Goal: Transaction & Acquisition: Subscribe to service/newsletter

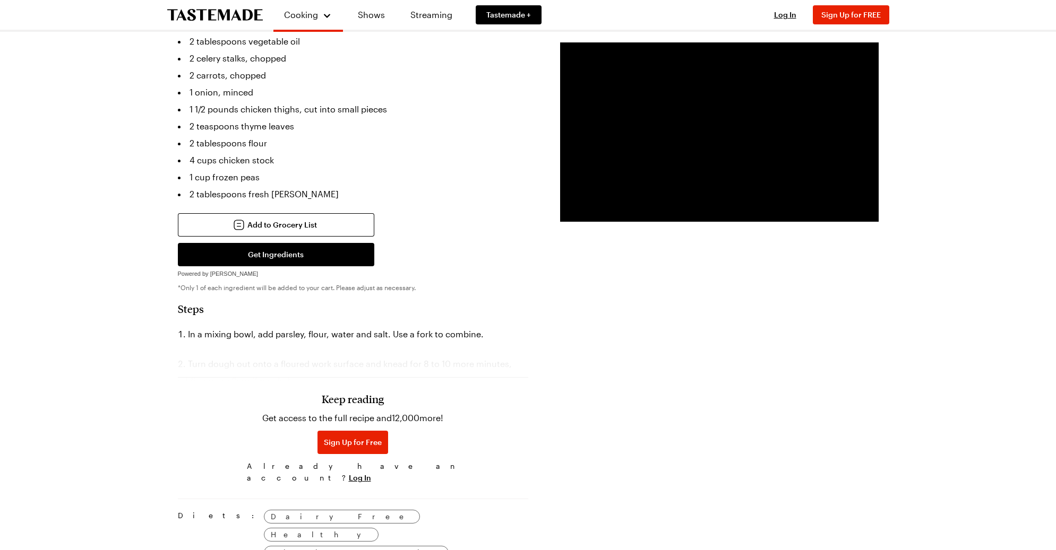
scroll to position [478, 0]
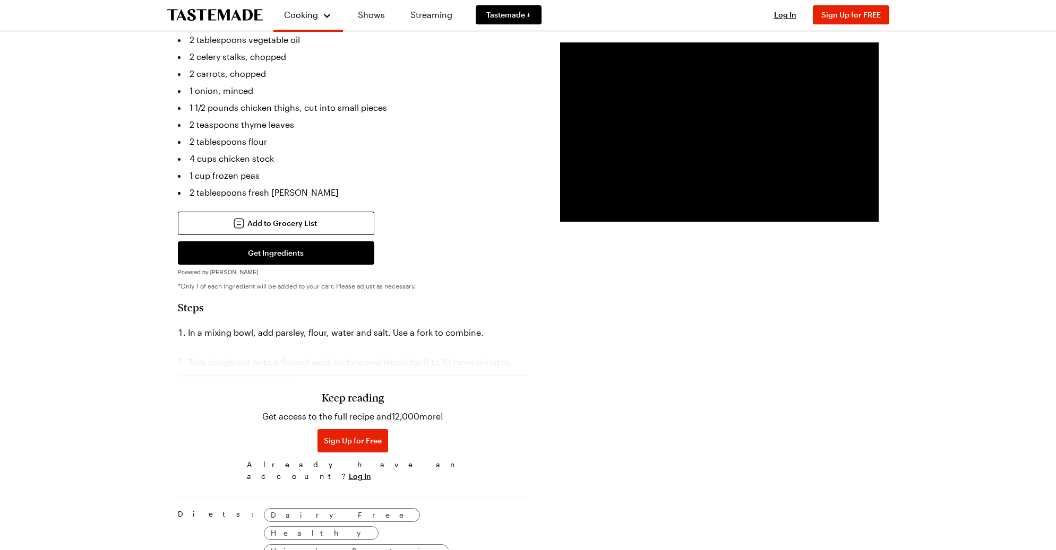
click at [308, 339] on div "Keep reading Get access to the full recipe and 12,000 more! Sign Up for Free Al…" at bounding box center [353, 413] width 350 height 148
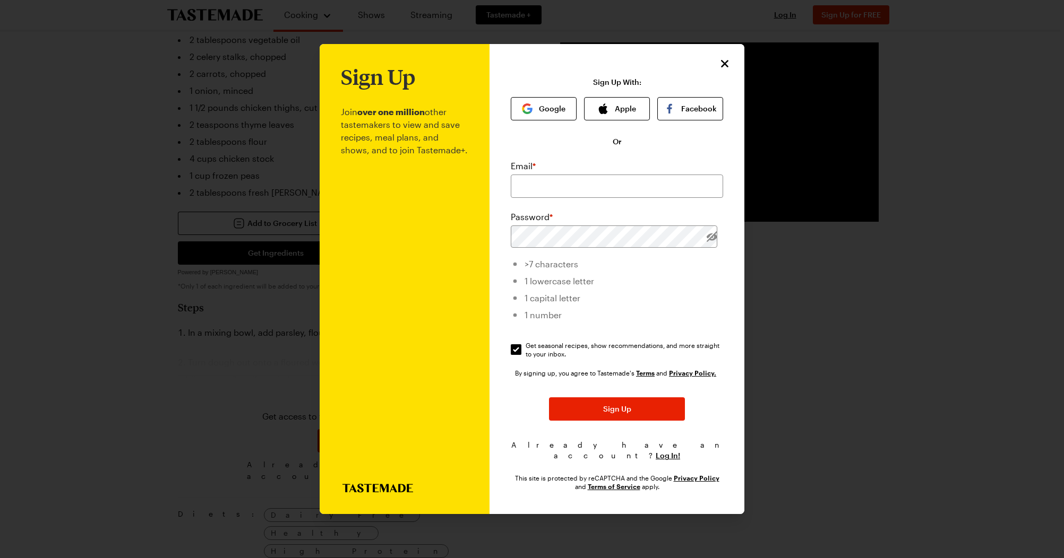
click at [724, 57] on div "Sign Up Join over one million other tastemakers to view and save recipes, meal …" at bounding box center [616, 279] width 255 height 471
click at [729, 62] on icon "Close" at bounding box center [725, 63] width 13 height 13
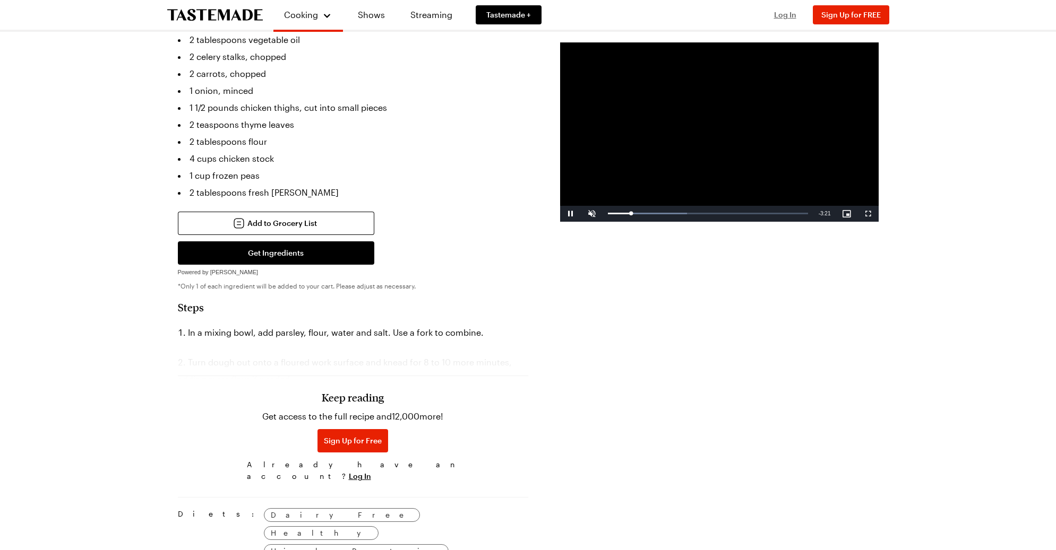
click at [783, 15] on span "Log In" at bounding box center [785, 14] width 22 height 9
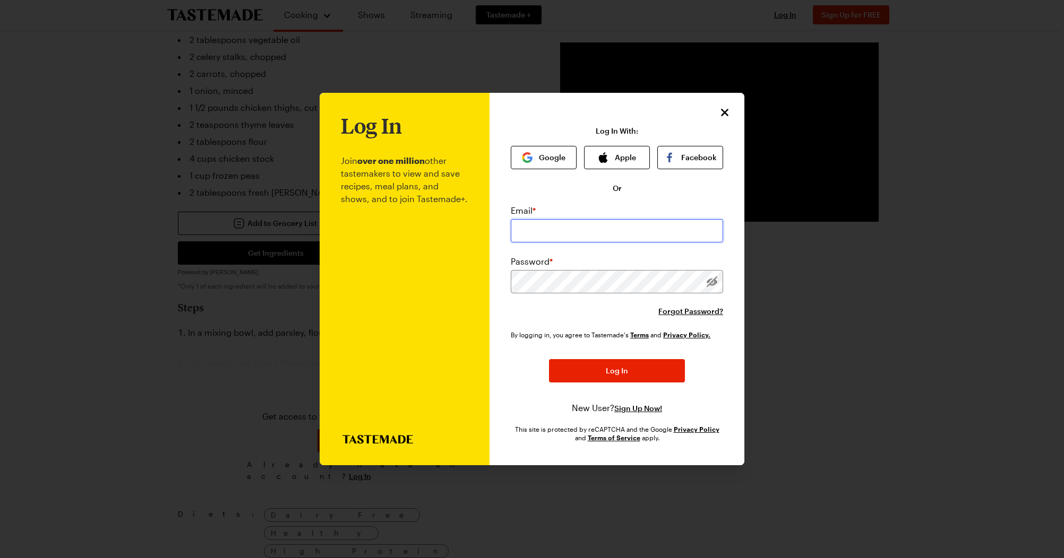
type input "[PERSON_NAME][EMAIL_ADDRESS][DOMAIN_NAME]"
click at [549, 359] on button "Log In" at bounding box center [617, 370] width 136 height 23
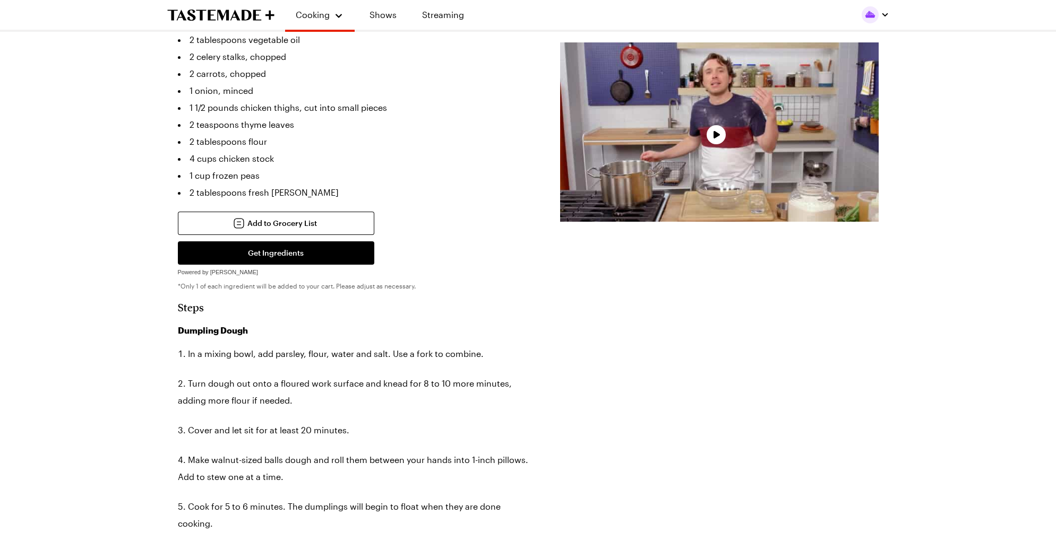
type textarea "x"
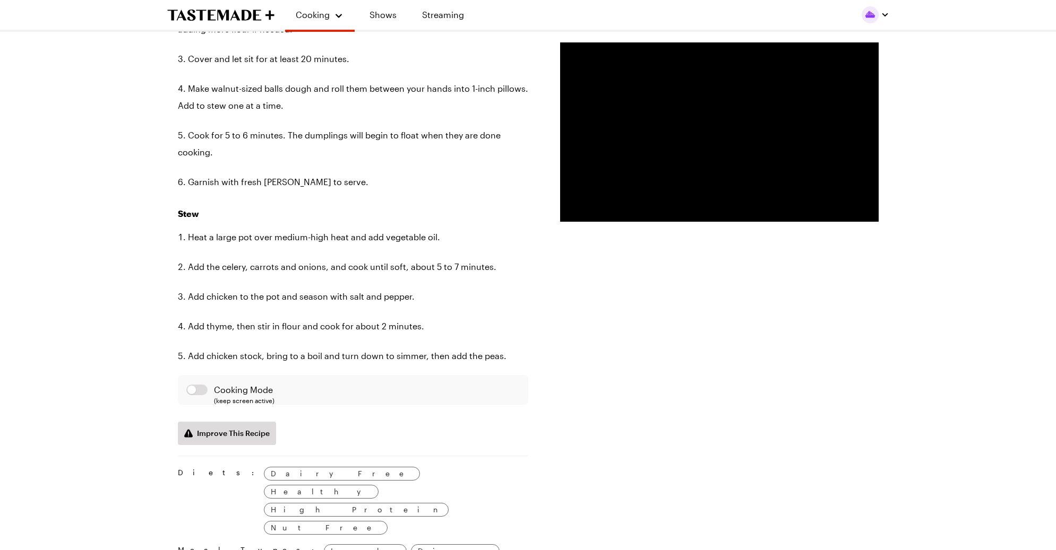
scroll to position [902, 0]
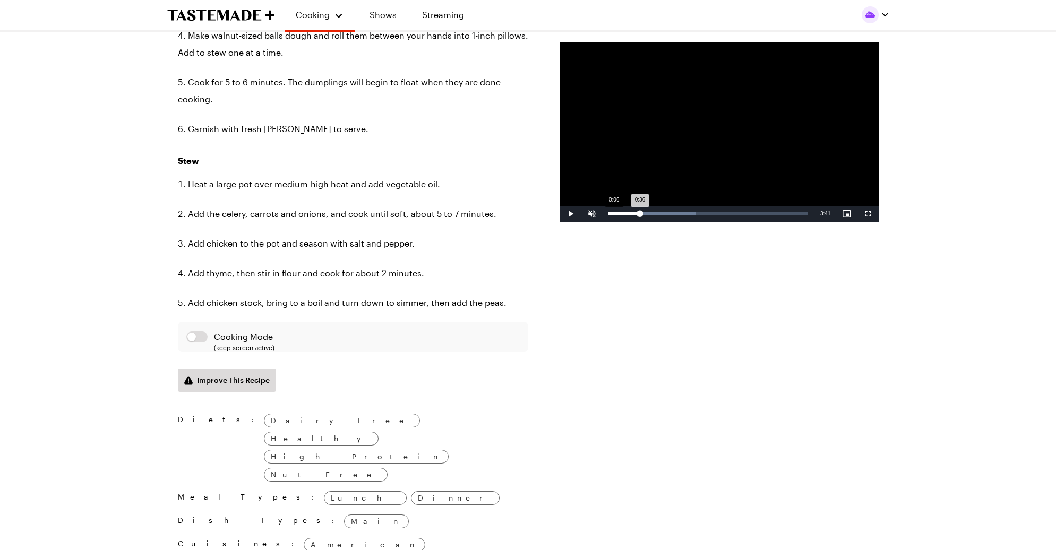
click at [614, 213] on div "0:06" at bounding box center [614, 213] width 1 height 3
drag, startPoint x: 613, startPoint y: 213, endPoint x: 667, endPoint y: 210, distance: 53.7
click at [667, 212] on div "1:06" at bounding box center [637, 213] width 59 height 3
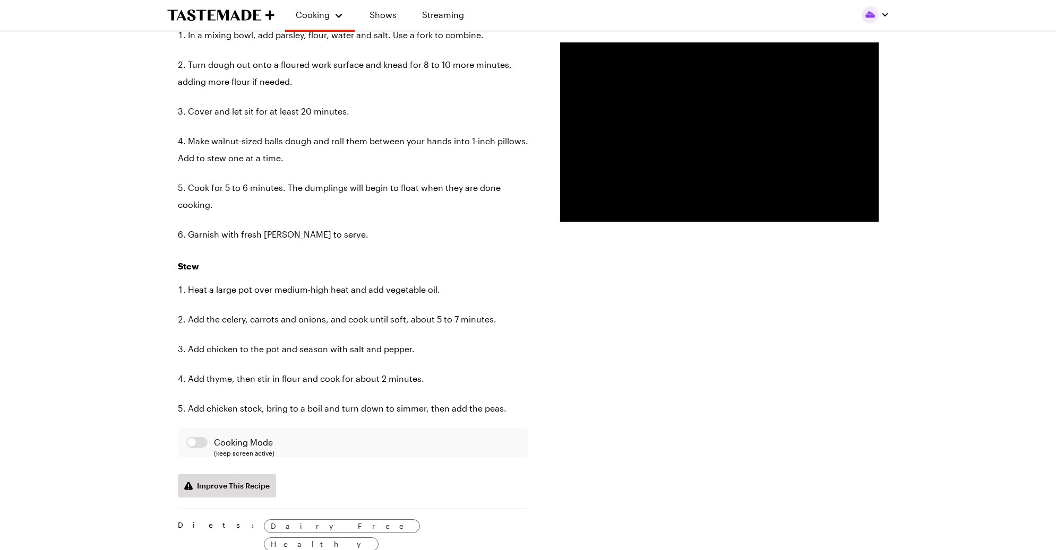
scroll to position [796, 0]
